Goal: Task Accomplishment & Management: Use online tool/utility

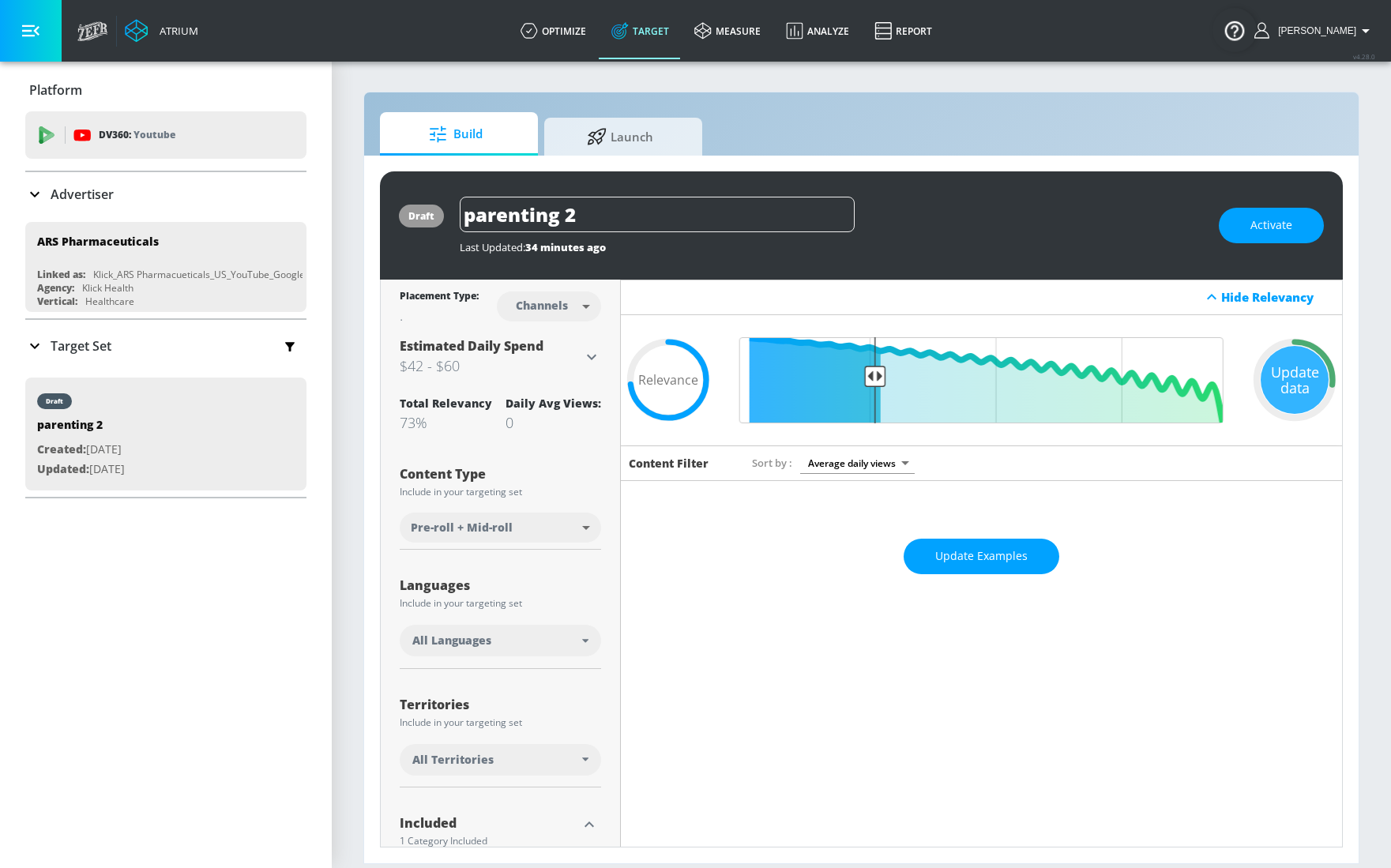
click at [594, 358] on icon at bounding box center [591, 357] width 19 height 19
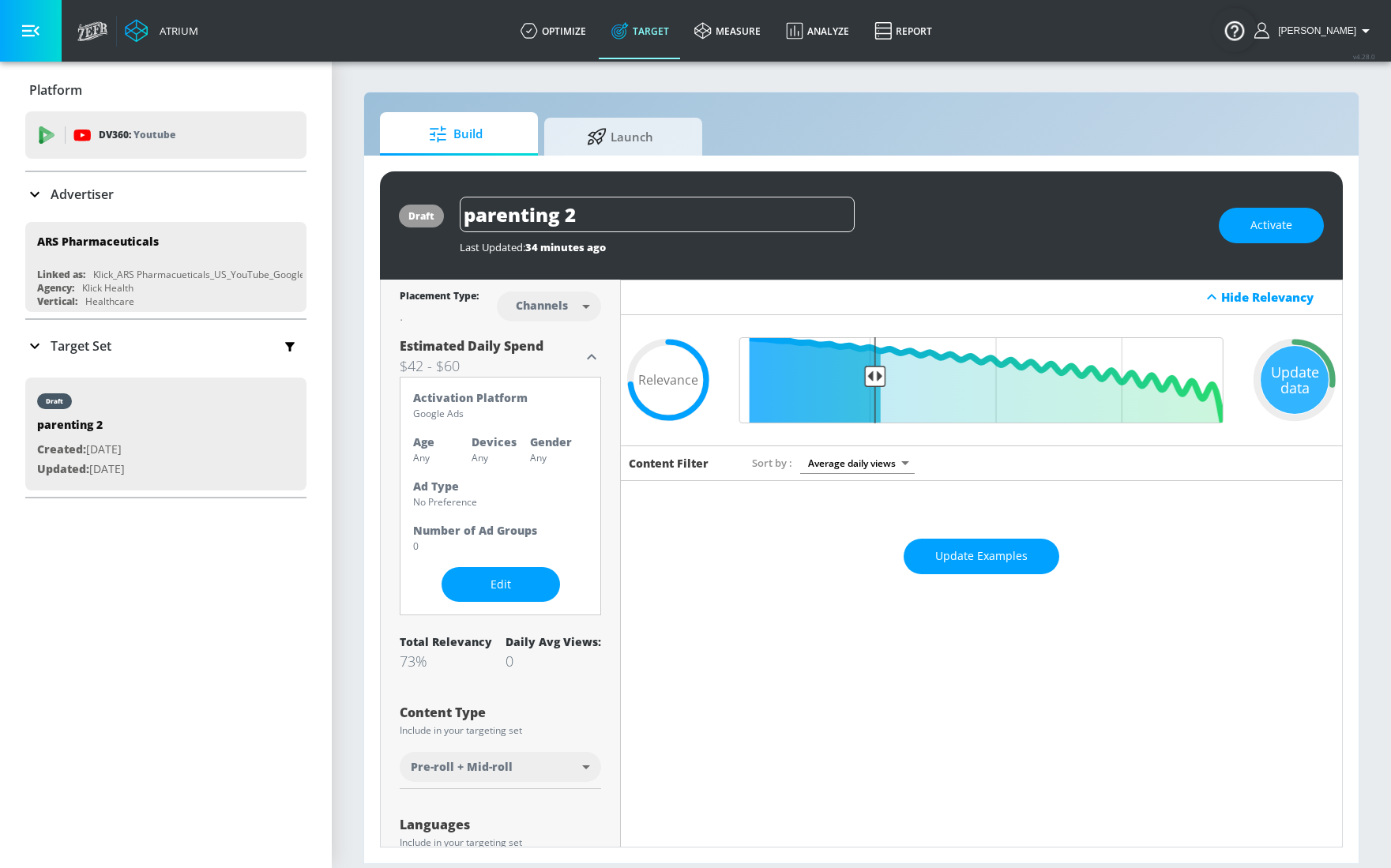
click at [594, 358] on icon at bounding box center [591, 357] width 19 height 19
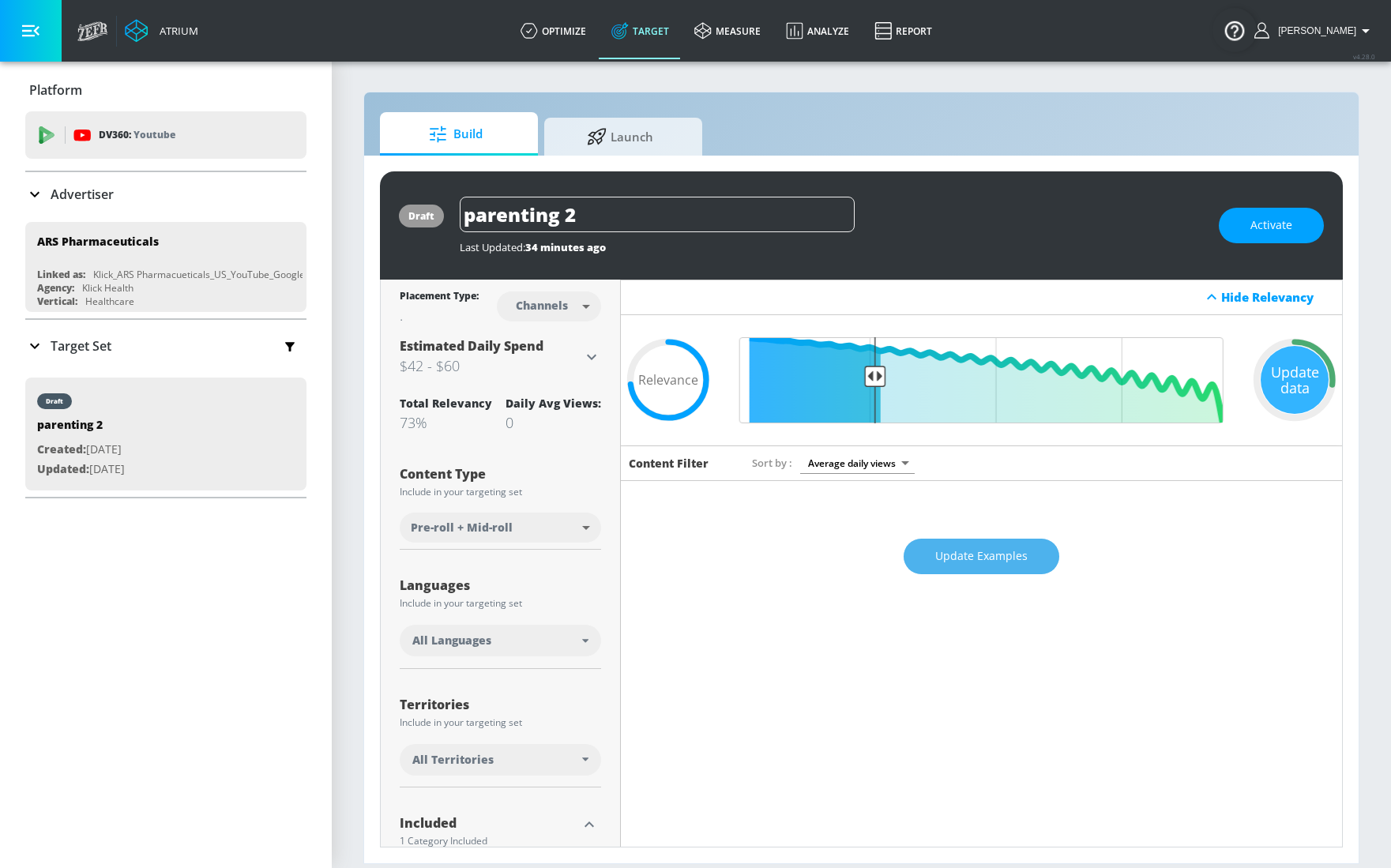
click at [1011, 565] on span "Update Examples" at bounding box center [981, 557] width 92 height 20
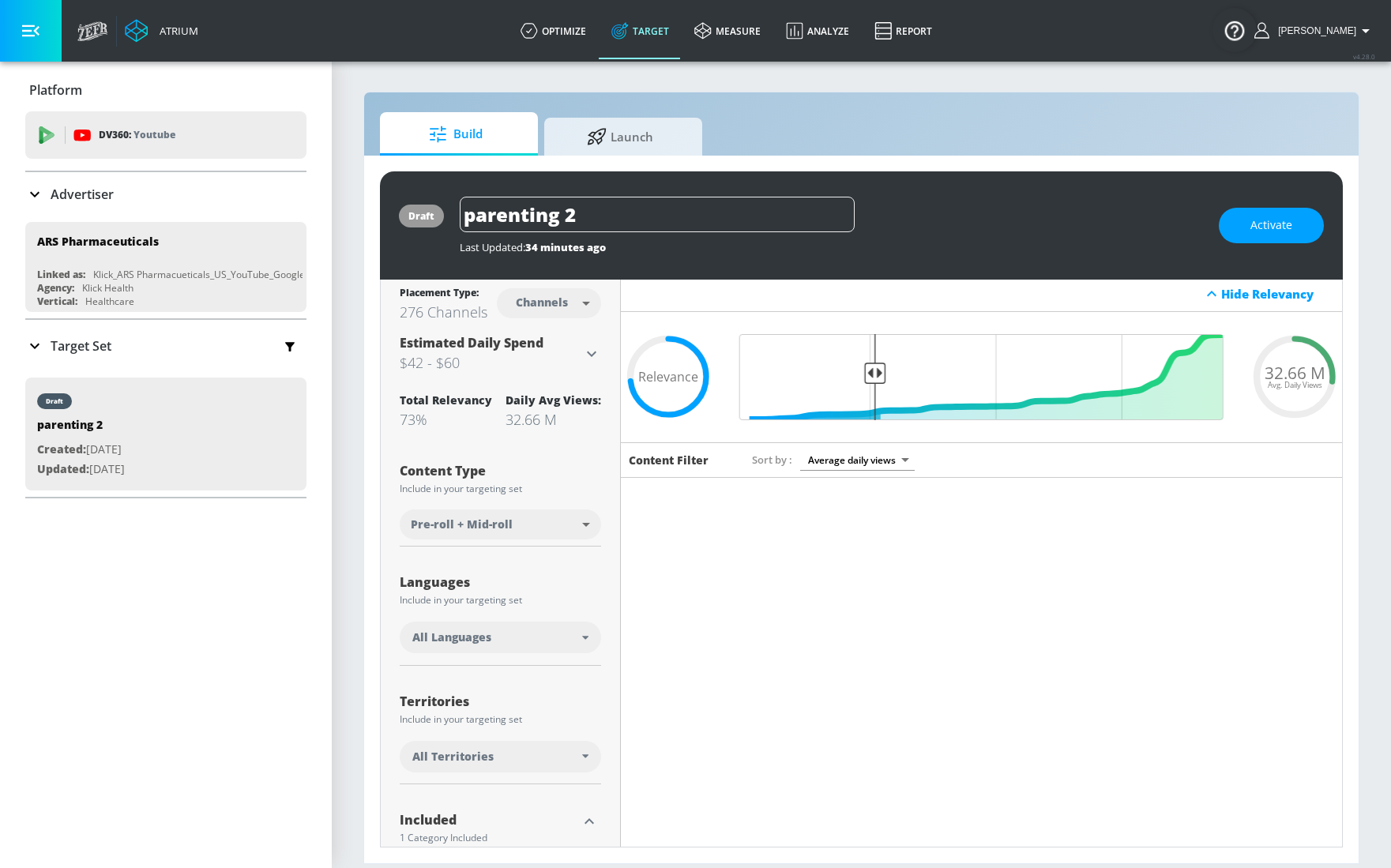
scroll to position [691, 0]
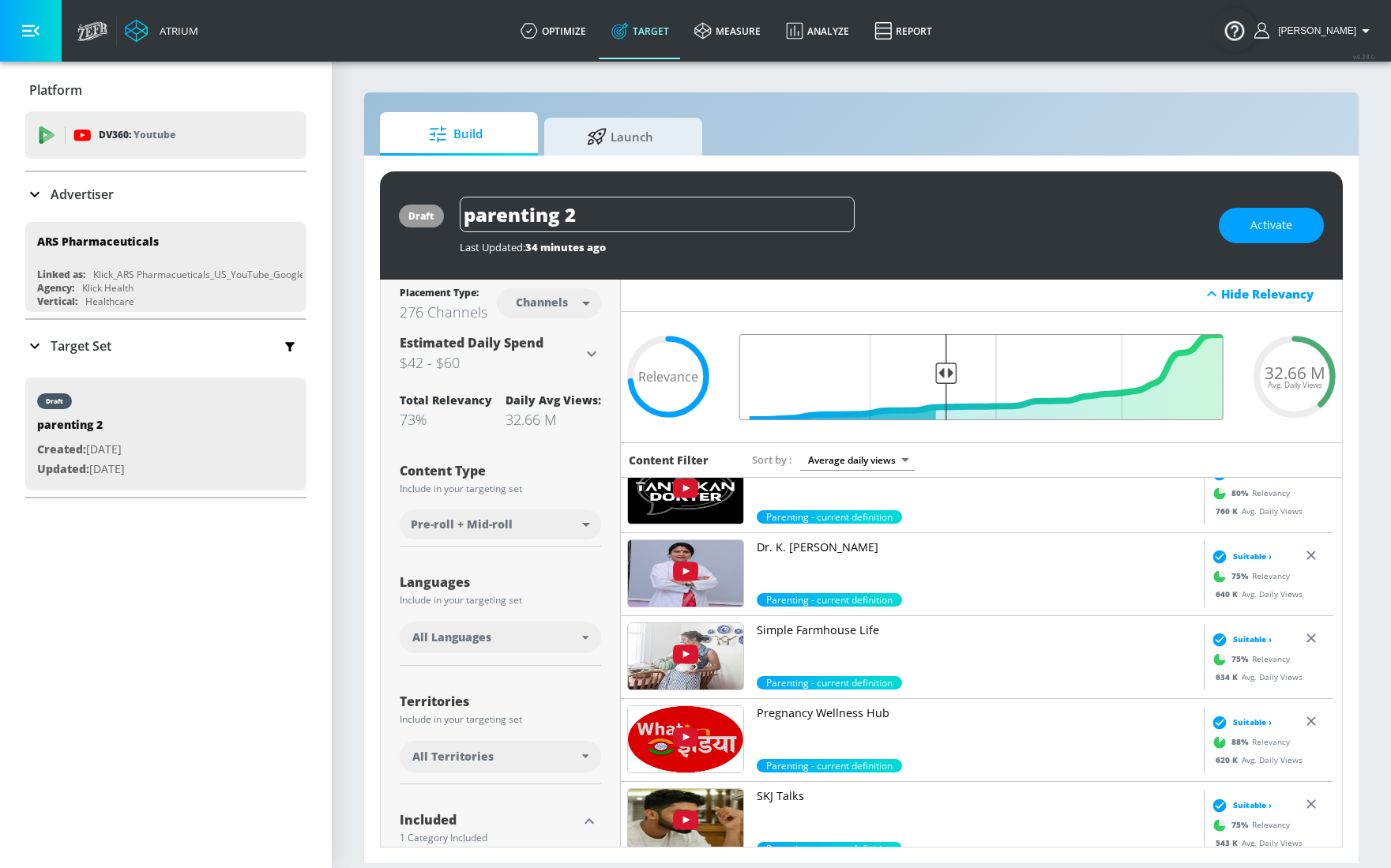
drag, startPoint x: 872, startPoint y: 372, endPoint x: 939, endPoint y: 375, distance: 67.1
click at [939, 375] on input "Final Threshold" at bounding box center [981, 377] width 500 height 86
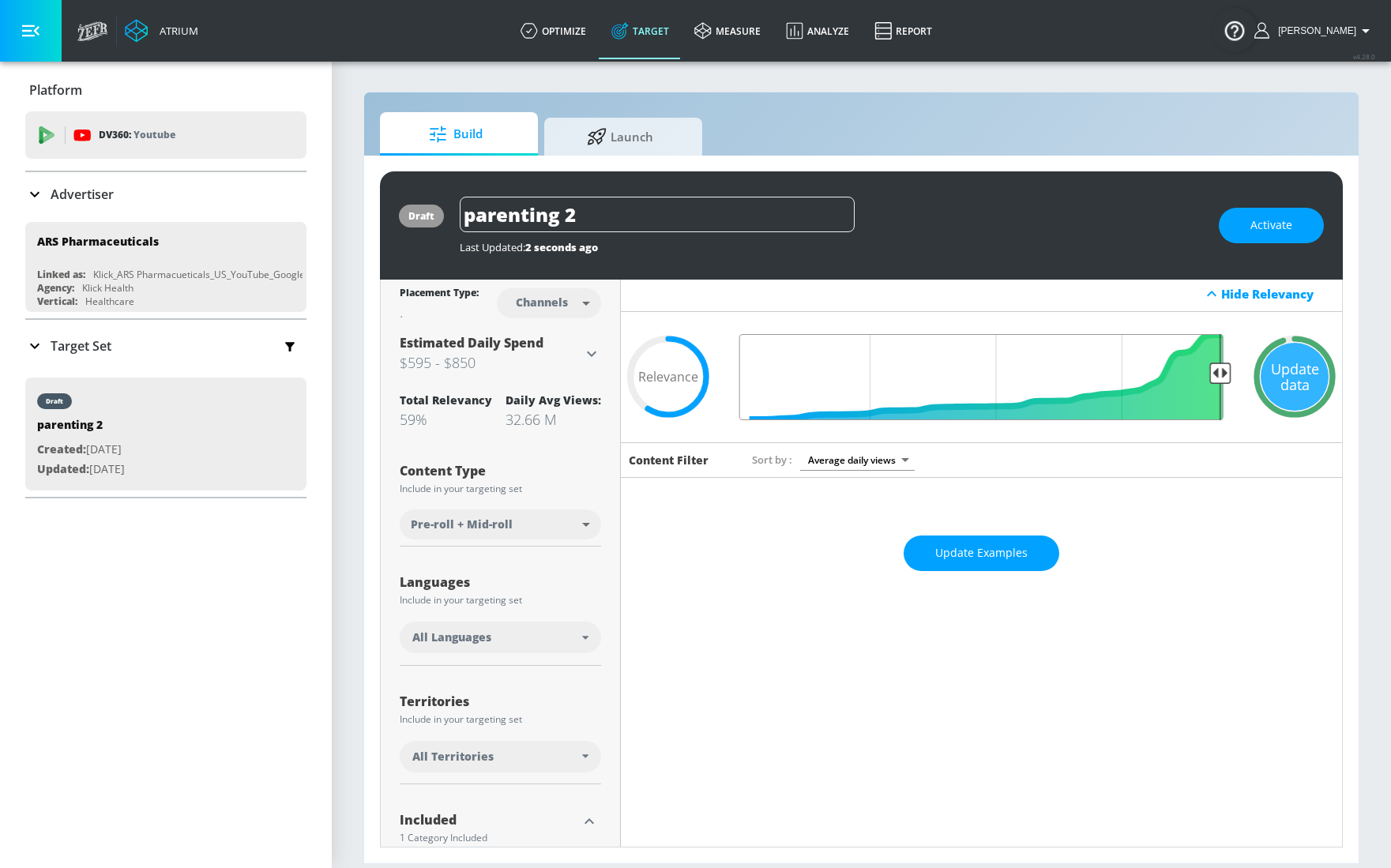
drag, startPoint x: 939, startPoint y: 375, endPoint x: 1207, endPoint y: 353, distance: 268.9
type input "0.05"
click at [1207, 353] on input "Final Threshold" at bounding box center [981, 377] width 500 height 86
click at [994, 544] on span "Update Examples" at bounding box center [981, 553] width 92 height 20
